Goal: Navigation & Orientation: Find specific page/section

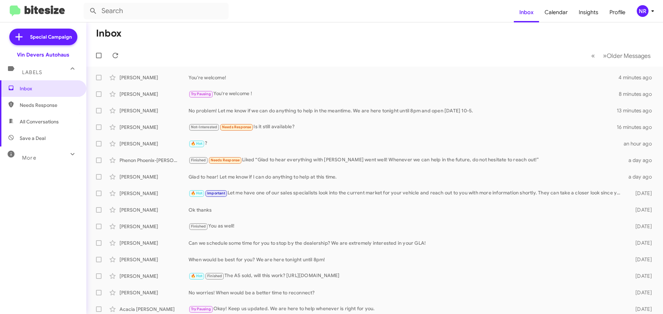
click at [56, 156] on div "More" at bounding box center [36, 155] width 61 height 13
click at [224, 40] on mat-toolbar-row "Inbox" at bounding box center [374, 33] width 576 height 22
click at [227, 41] on mat-toolbar-row "Inbox" at bounding box center [374, 33] width 576 height 22
click at [207, 51] on mat-toolbar-row "« Previous » Next Older Messages" at bounding box center [374, 56] width 576 height 22
click at [297, 55] on mat-toolbar-row "« Previous » Next Older Messages" at bounding box center [374, 56] width 576 height 22
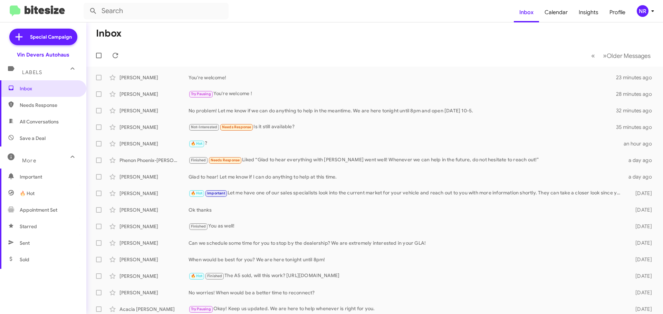
click at [317, 51] on mat-toolbar-row "« Previous » Next Older Messages" at bounding box center [374, 56] width 576 height 22
click at [298, 32] on mat-toolbar-row "Inbox" at bounding box center [374, 33] width 576 height 22
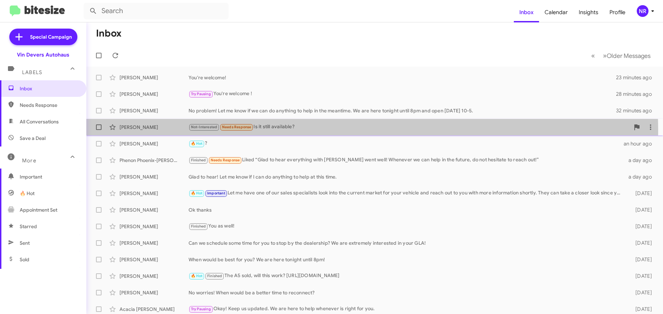
click at [312, 131] on div "Not-Interested Needs Response Is it still available?" at bounding box center [408, 127] width 441 height 8
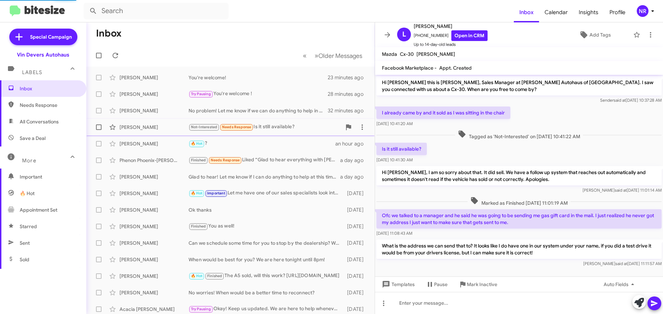
scroll to position [6, 0]
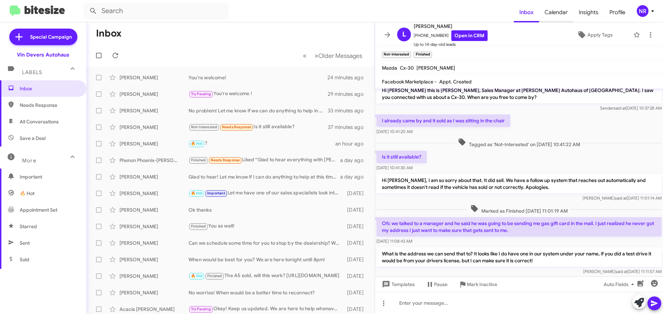
click at [562, 14] on span "Calendar" at bounding box center [556, 12] width 34 height 20
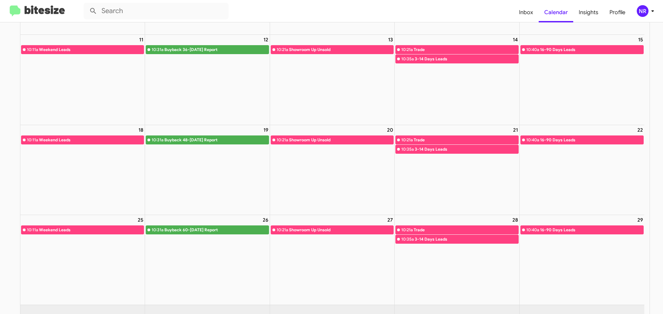
scroll to position [169, 0]
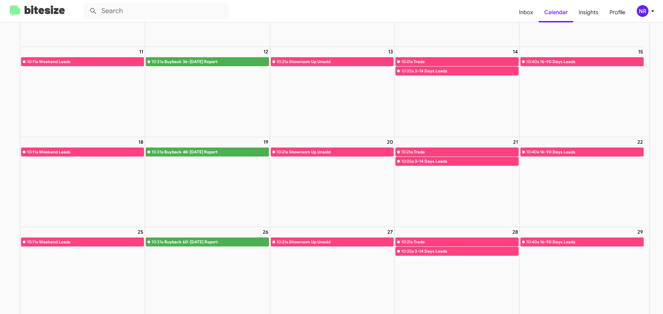
click at [226, 27] on div "5 10:31a Buyback 24-[DATE] Report" at bounding box center [207, 2] width 124 height 90
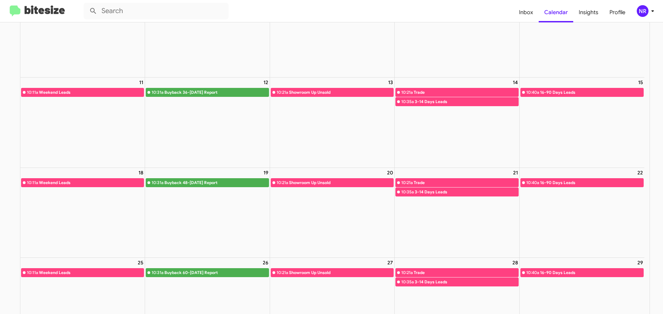
scroll to position [203, 0]
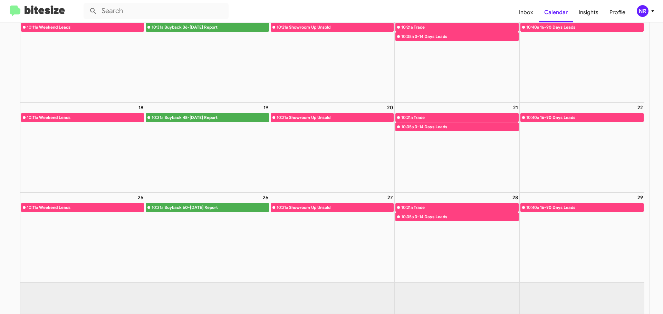
click at [195, 67] on div "12 10:31a Buyback 36-[DATE] Report" at bounding box center [207, 57] width 124 height 90
click at [523, 14] on span "Inbox" at bounding box center [525, 12] width 25 height 20
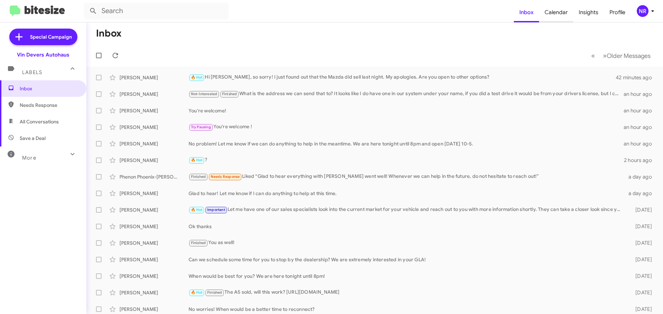
click at [554, 14] on span "Calendar" at bounding box center [556, 12] width 34 height 20
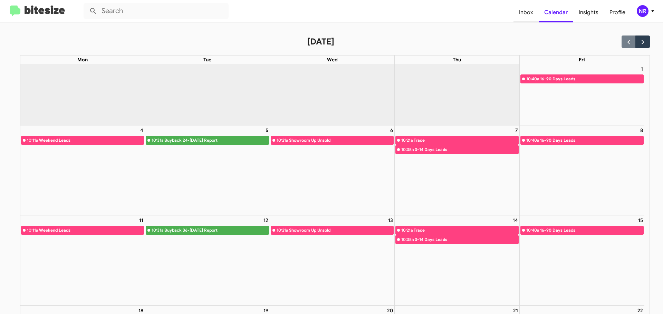
click at [534, 11] on span "Inbox" at bounding box center [525, 12] width 25 height 20
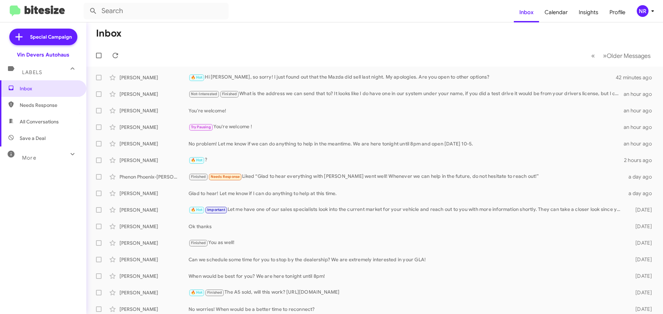
click at [44, 160] on div "More" at bounding box center [36, 155] width 61 height 13
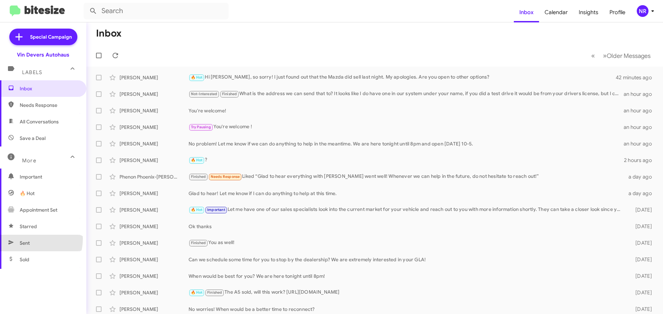
click at [30, 239] on span "Sent" at bounding box center [43, 243] width 86 height 17
type input "in:sent"
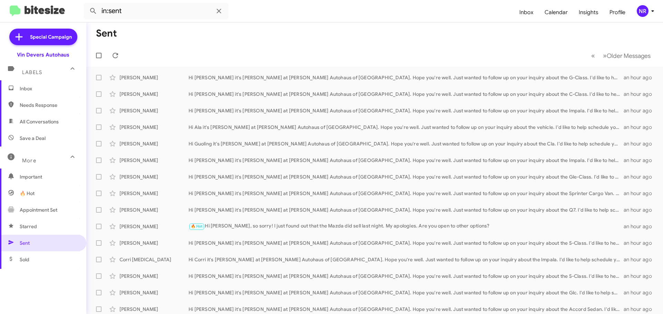
click at [16, 90] on span "Inbox" at bounding box center [43, 88] width 86 height 17
